Goal: Task Accomplishment & Management: Use online tool/utility

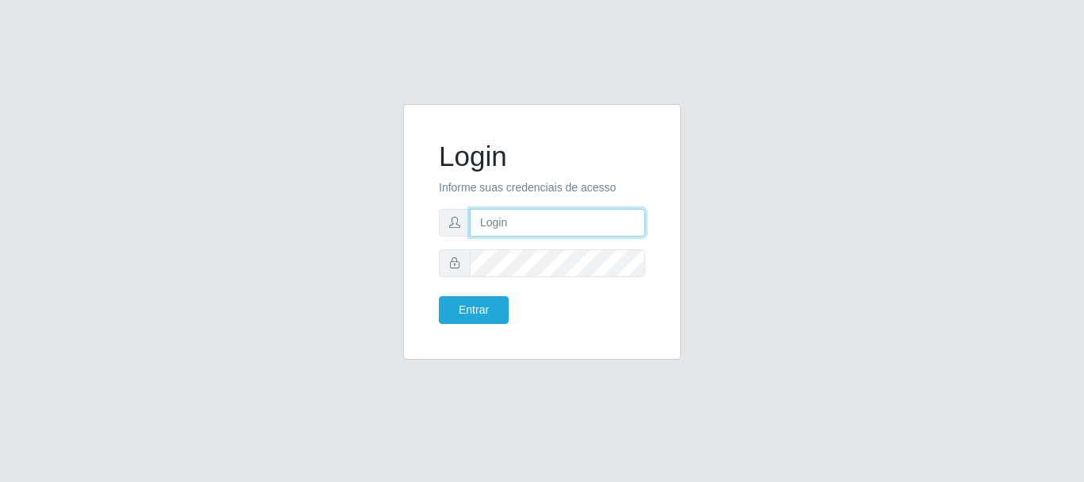
click at [559, 229] on input "text" at bounding box center [557, 223] width 175 height 28
type input "ritaiwof@b5"
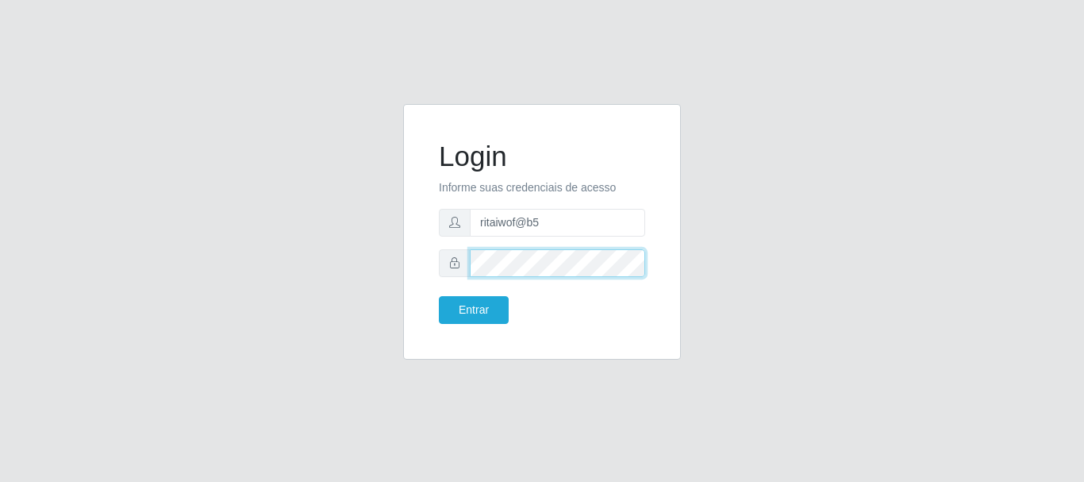
click at [439, 296] on button "Entrar" at bounding box center [474, 310] width 70 height 28
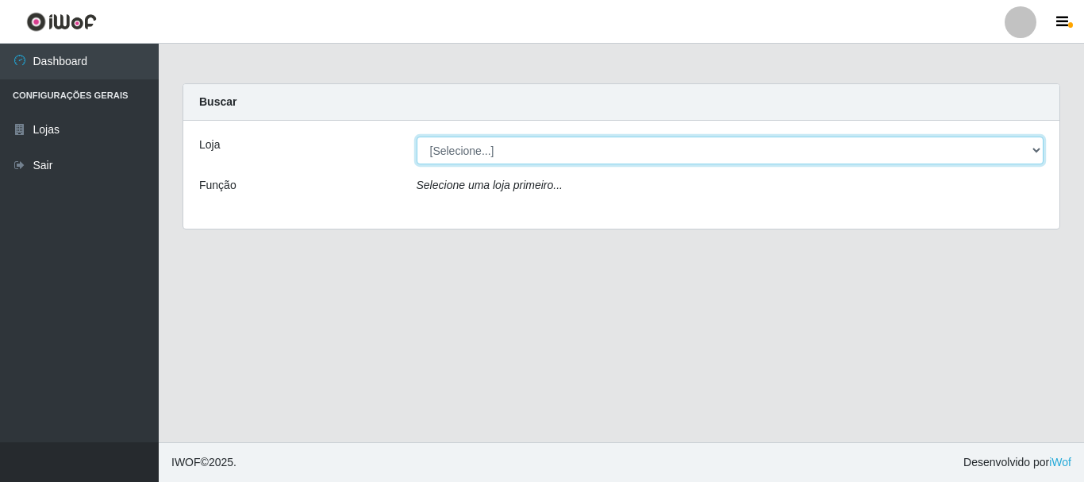
click at [1031, 150] on select "[Selecione...] Bemais Supermercados - B5 Anatólia" at bounding box center [731, 151] width 628 height 28
select select "405"
click at [417, 137] on select "[Selecione...] Bemais Supermercados - B5 Anatólia" at bounding box center [731, 151] width 628 height 28
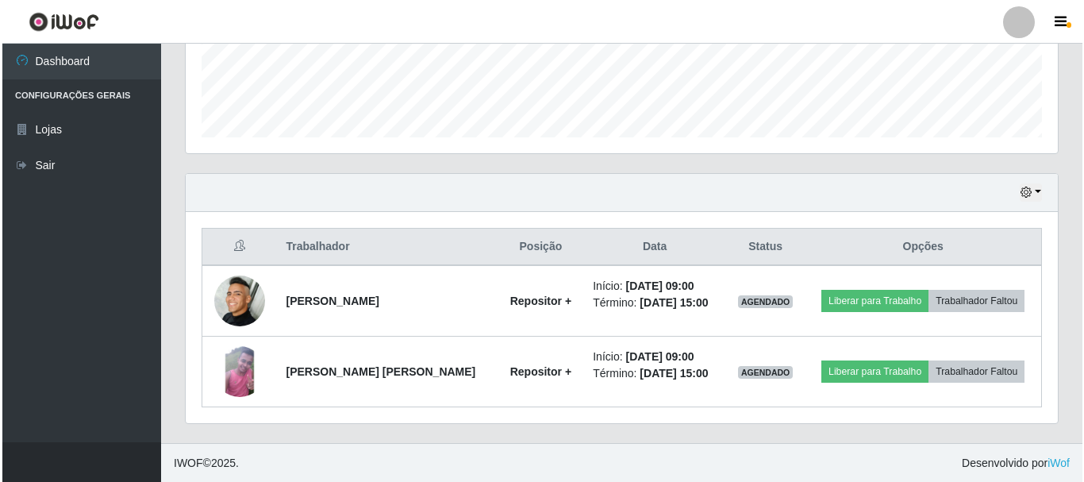
scroll to position [431, 0]
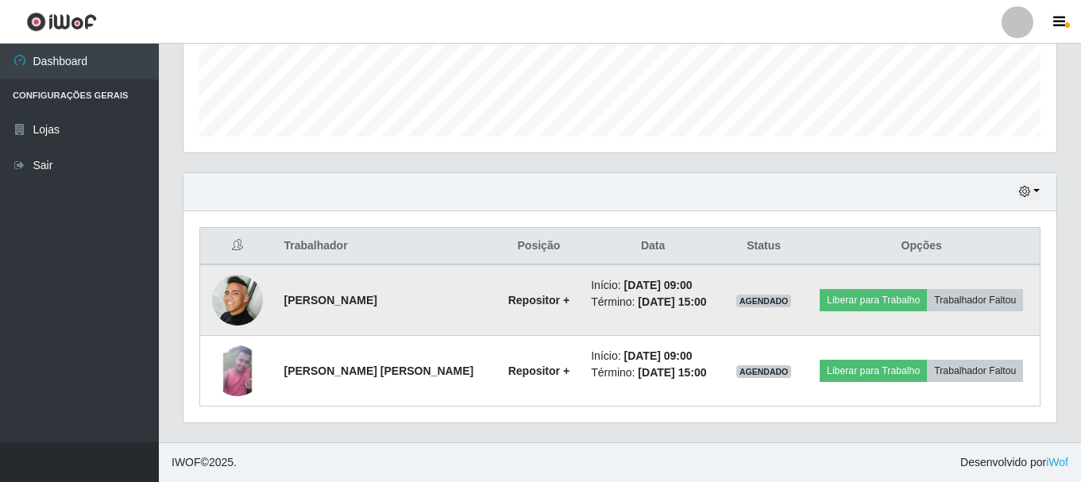
click at [227, 315] on img at bounding box center [237, 300] width 51 height 51
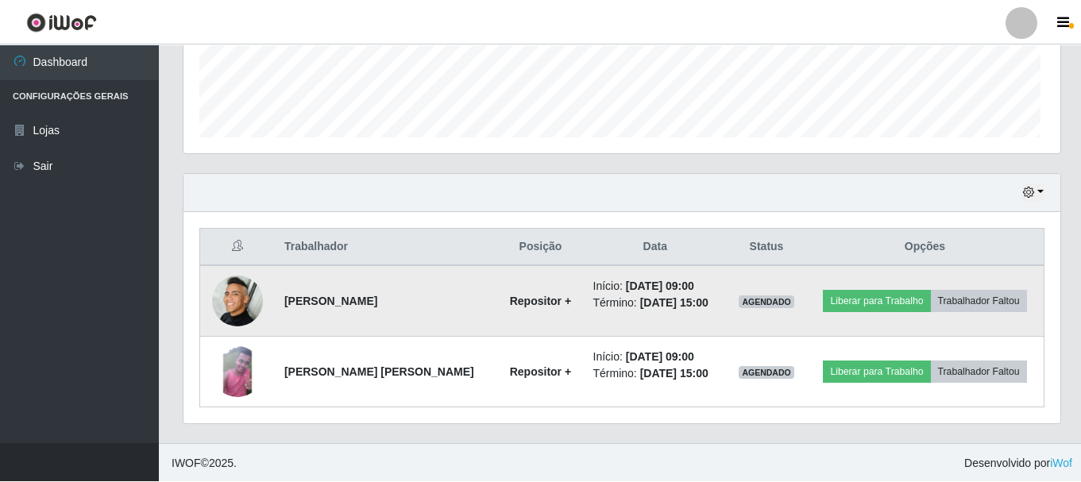
scroll to position [329, 865]
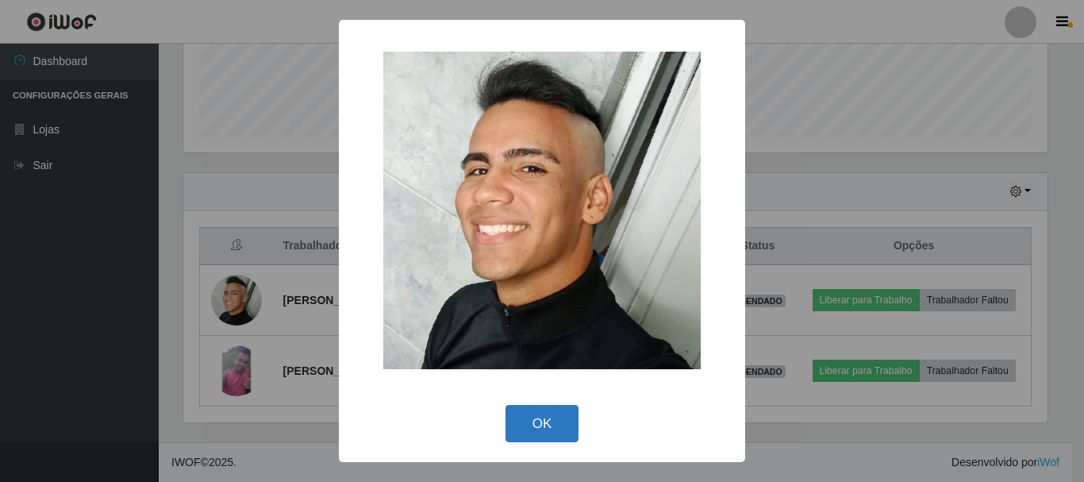
click at [522, 413] on button "OK" at bounding box center [543, 423] width 74 height 37
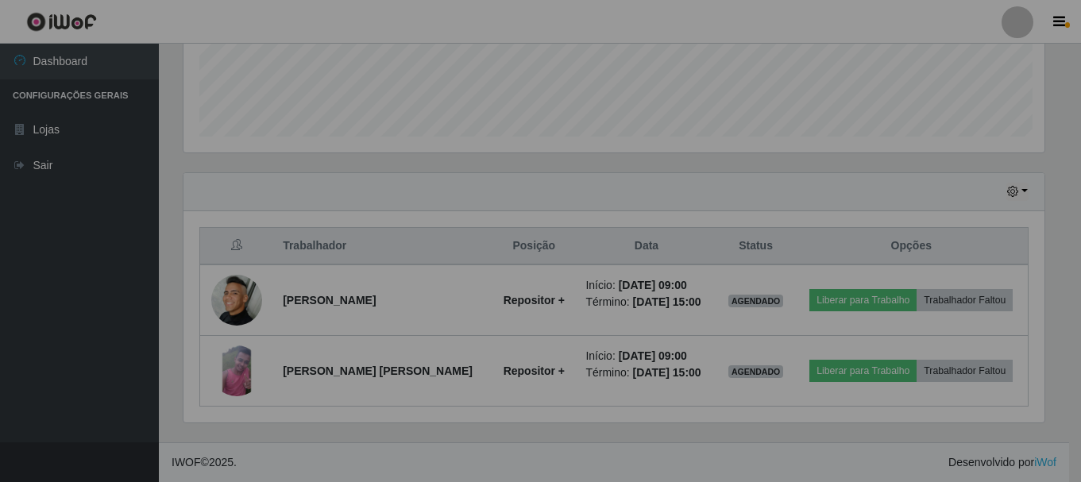
scroll to position [329, 873]
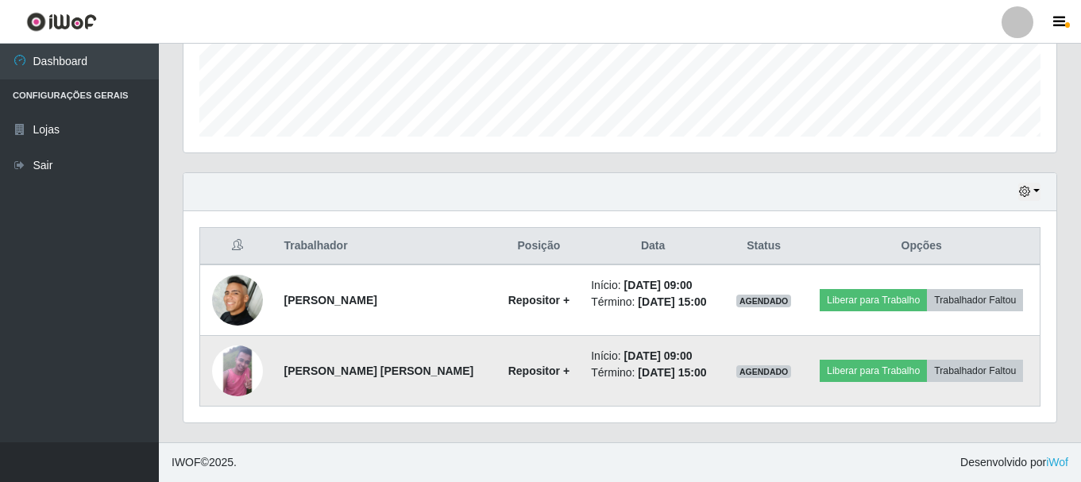
click at [244, 371] on img at bounding box center [237, 370] width 51 height 51
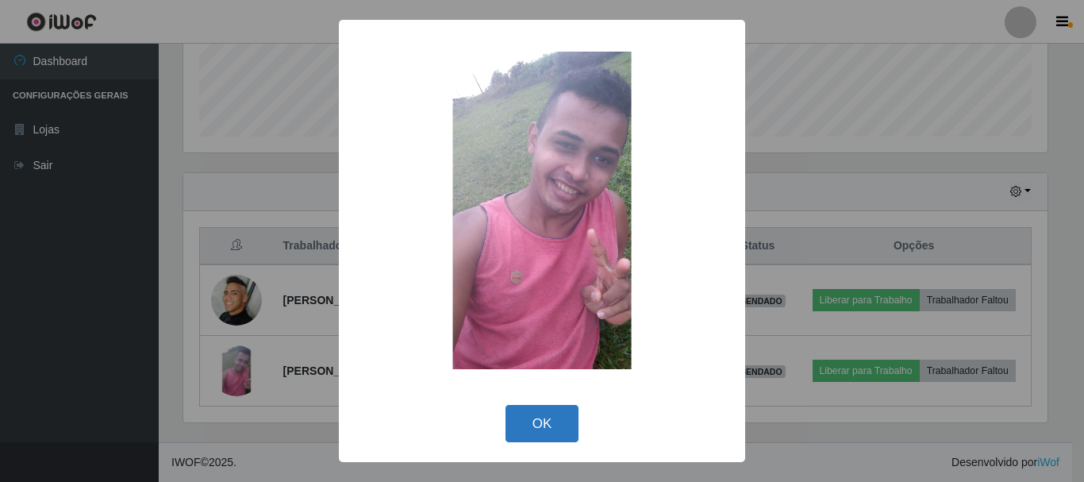
click at [540, 422] on button "OK" at bounding box center [543, 423] width 74 height 37
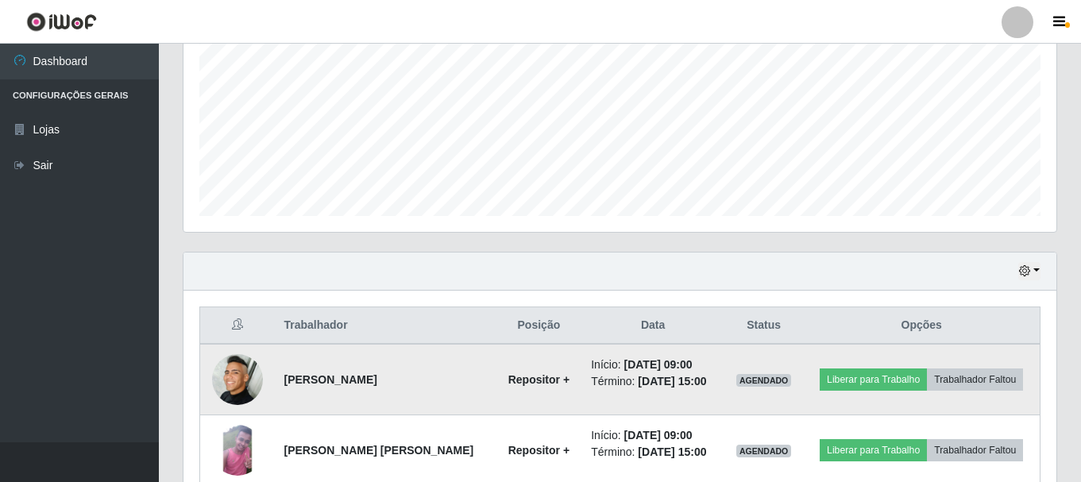
scroll to position [431, 0]
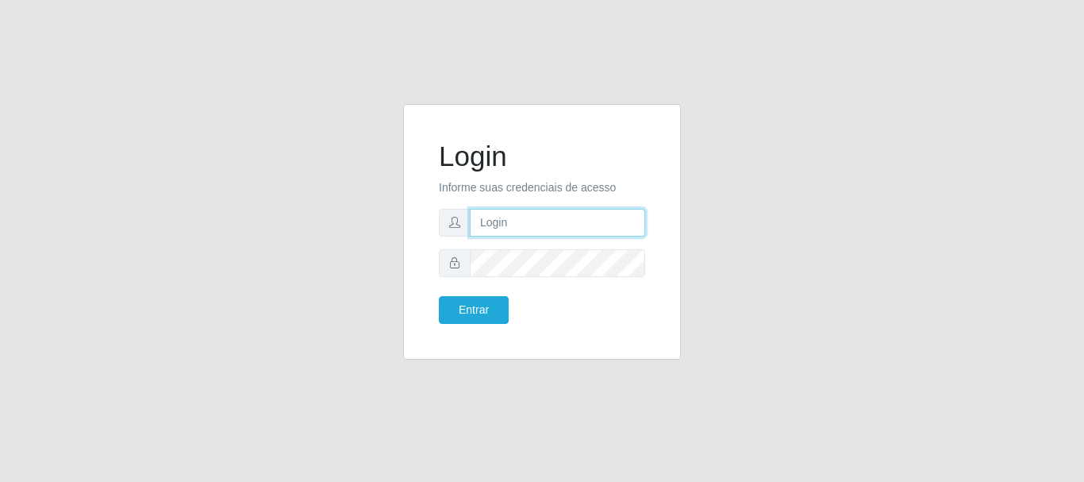
drag, startPoint x: 497, startPoint y: 225, endPoint x: 493, endPoint y: 233, distance: 8.2
click at [497, 226] on input "text" at bounding box center [557, 223] width 175 height 28
click at [515, 222] on input "ritaiwofb5" at bounding box center [557, 223] width 175 height 28
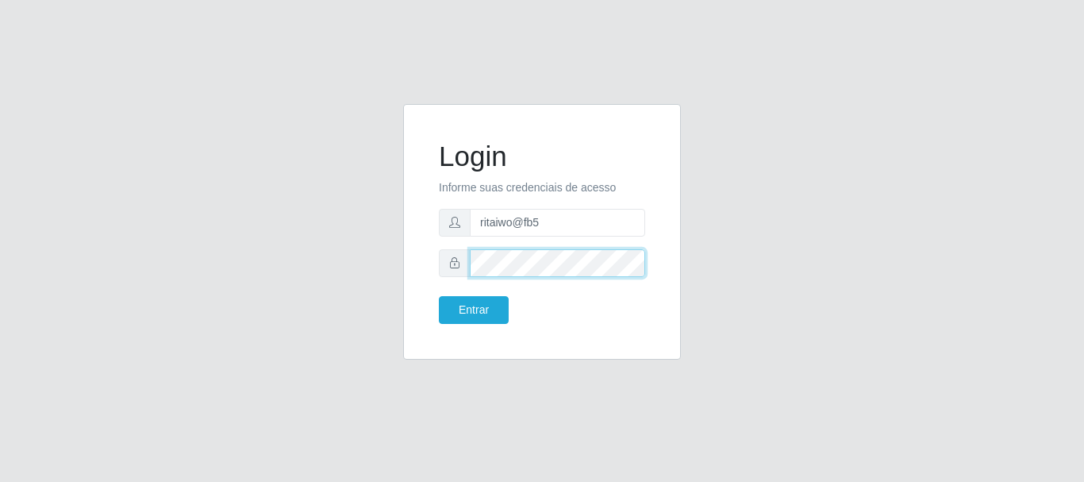
click at [439, 296] on button "Entrar" at bounding box center [474, 310] width 70 height 28
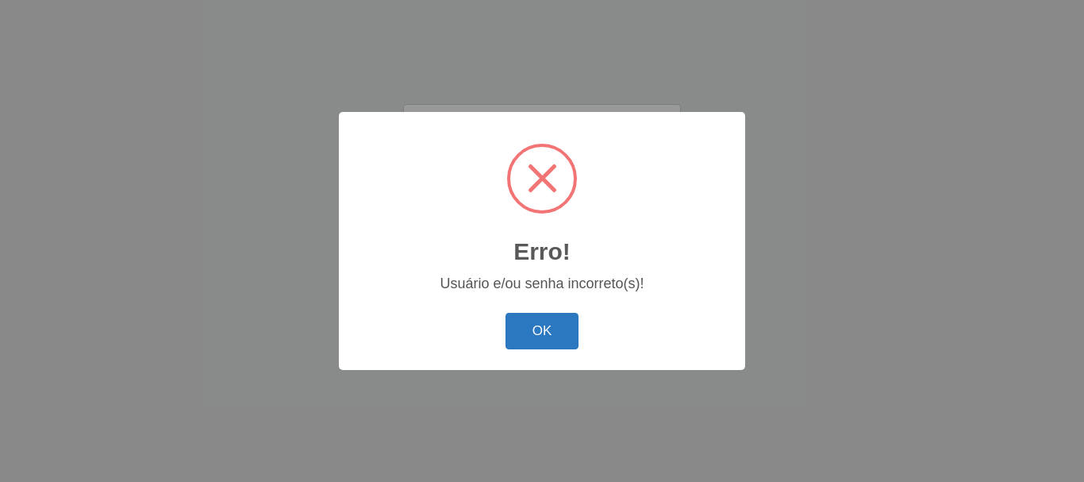
click at [524, 321] on button "OK" at bounding box center [543, 331] width 74 height 37
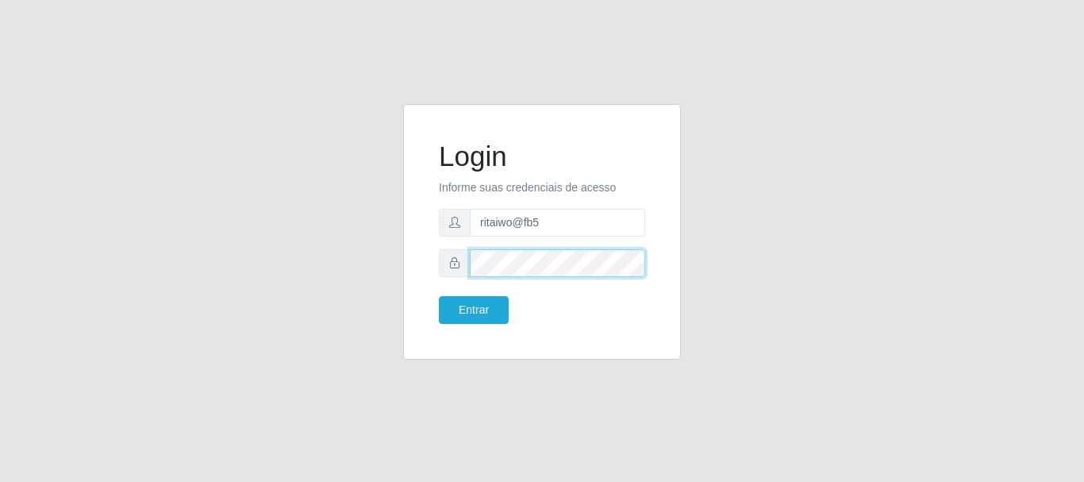
click at [437, 264] on div "Login Informe suas credenciais de acesso ritaiwo@fb5 Entrar" at bounding box center [542, 232] width 238 height 216
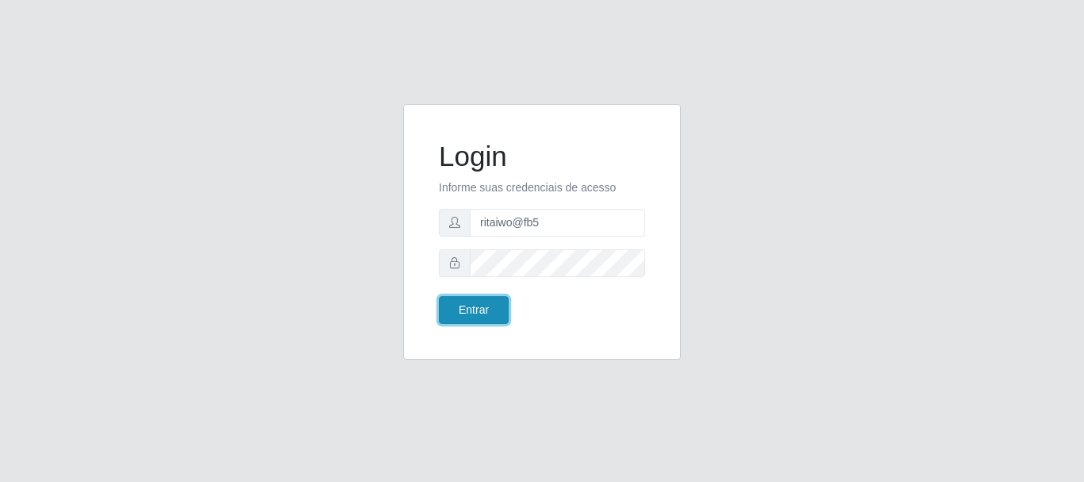
click at [484, 306] on button "Entrar" at bounding box center [474, 310] width 70 height 28
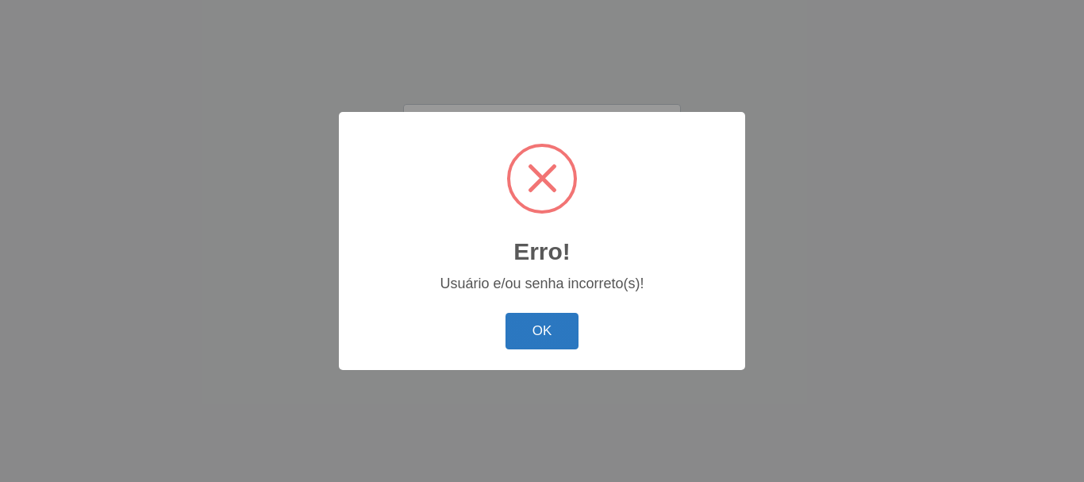
click at [539, 323] on button "OK" at bounding box center [543, 331] width 74 height 37
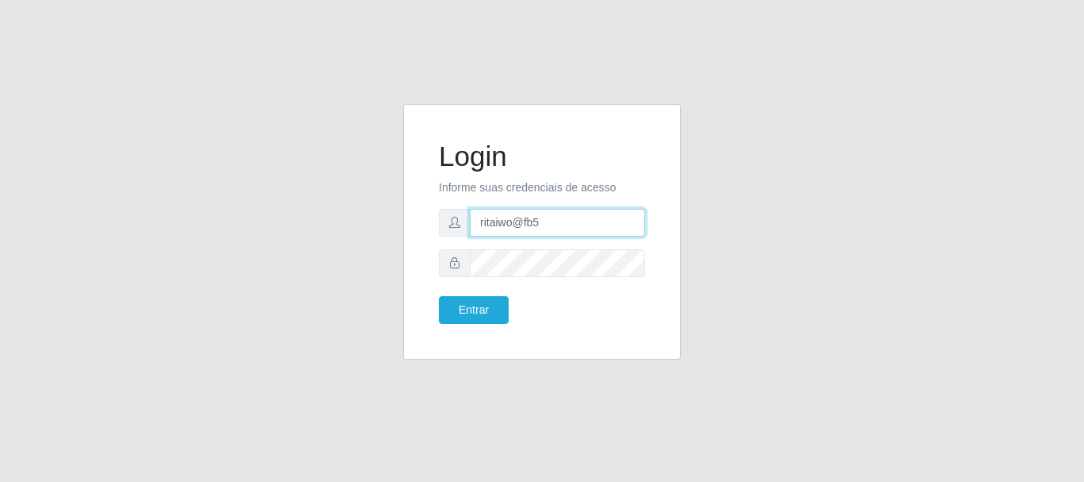
click at [513, 222] on input "ritaiwo@fb5" at bounding box center [557, 223] width 175 height 28
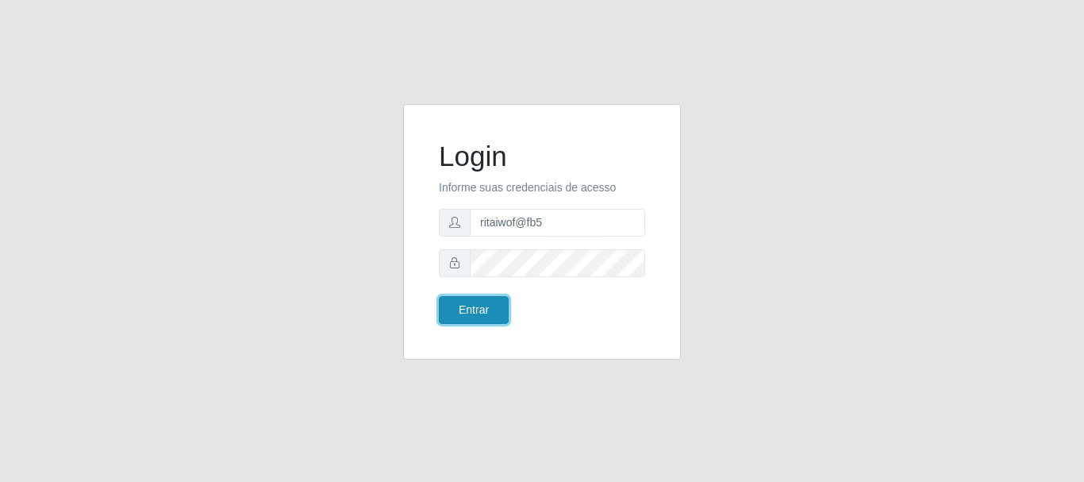
click at [476, 303] on button "Entrar" at bounding box center [474, 310] width 70 height 28
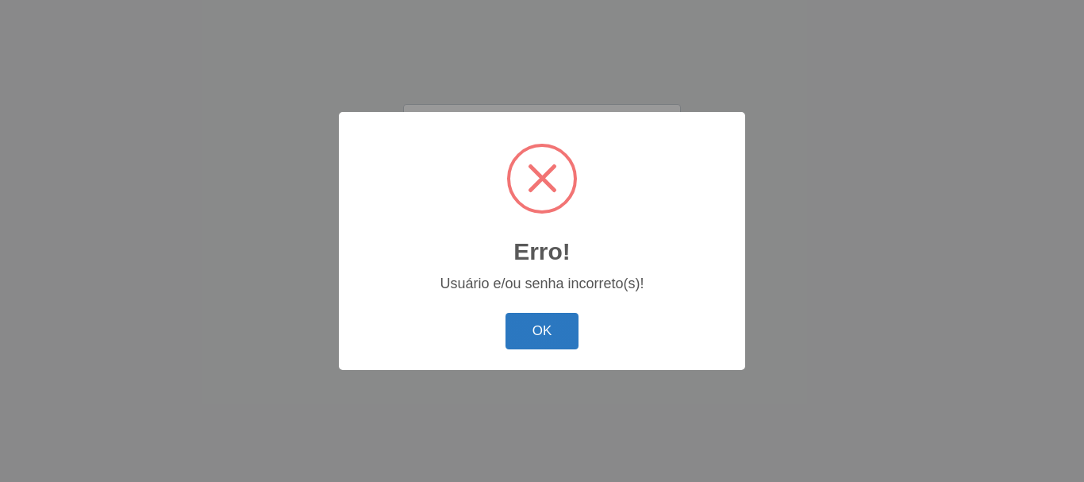
click at [530, 329] on button "OK" at bounding box center [543, 331] width 74 height 37
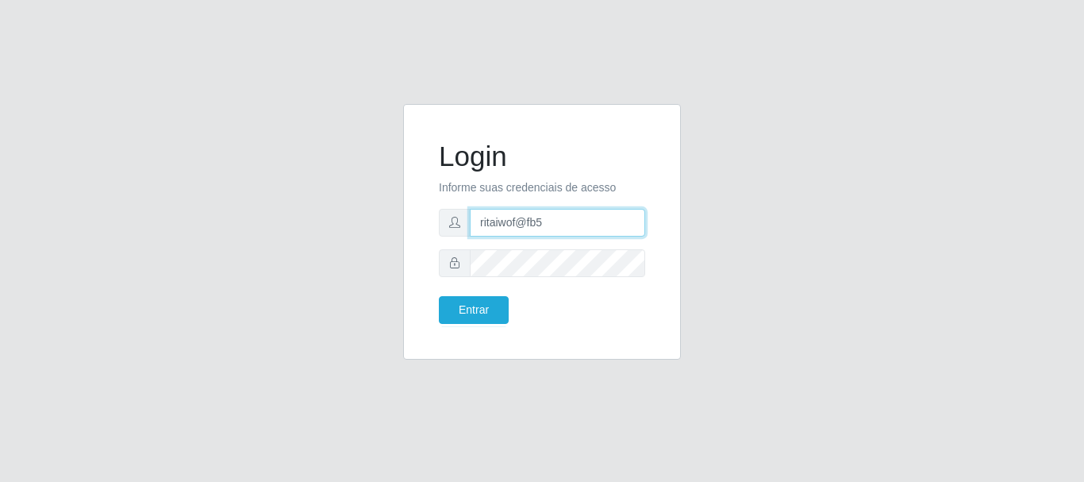
click at [531, 222] on input "ritaiwof@fb5" at bounding box center [557, 223] width 175 height 28
type input "ritaiwof@b5"
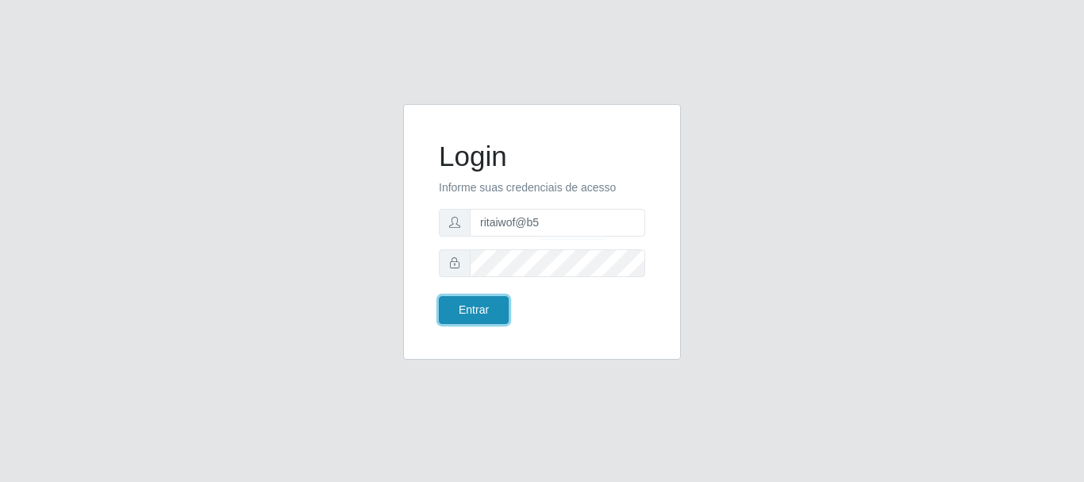
click at [466, 312] on button "Entrar" at bounding box center [474, 310] width 70 height 28
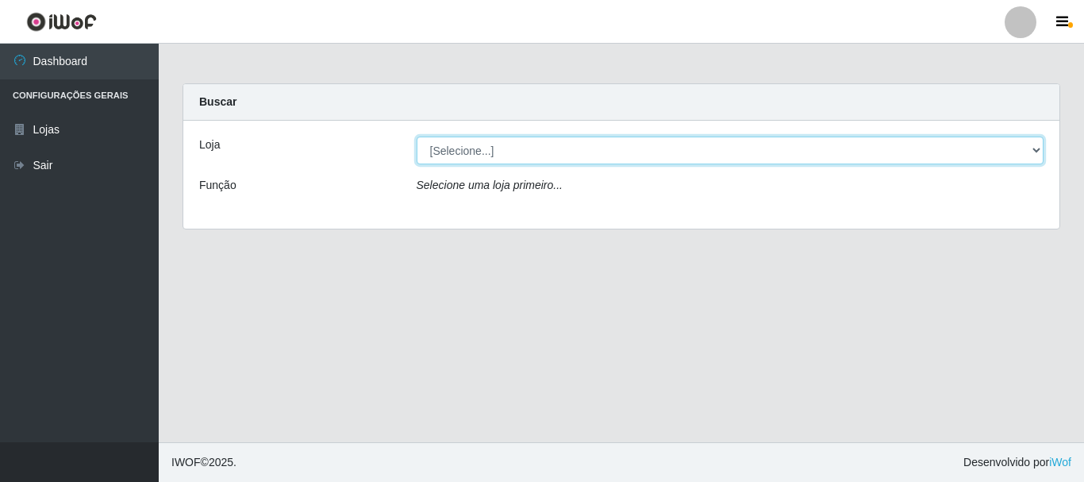
click at [1031, 152] on select "[Selecione...] Bemais Supermercados - B5 Anatólia" at bounding box center [731, 151] width 628 height 28
select select "405"
click at [417, 137] on select "[Selecione...] Bemais Supermercados - B5 Anatólia" at bounding box center [731, 151] width 628 height 28
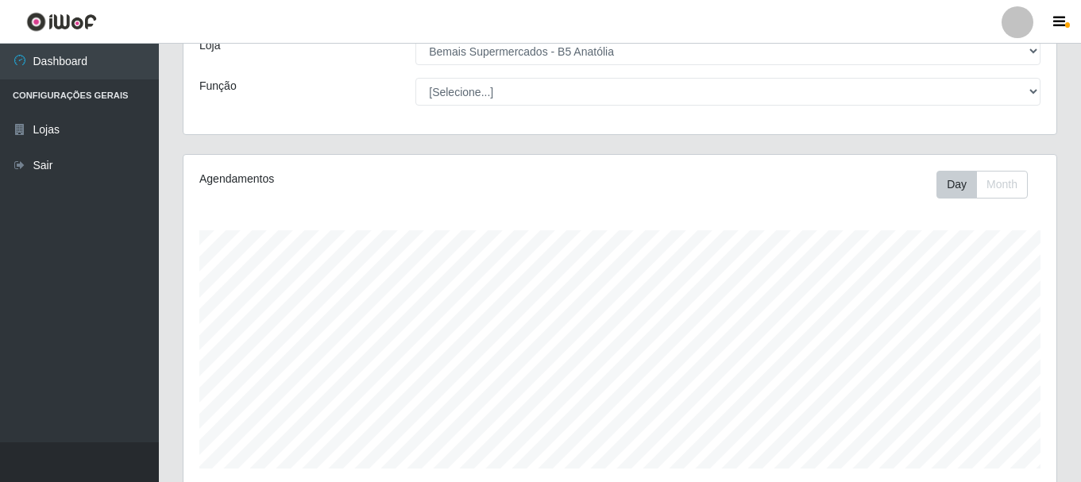
scroll to position [114, 0]
